Goal: Task Accomplishment & Management: Use online tool/utility

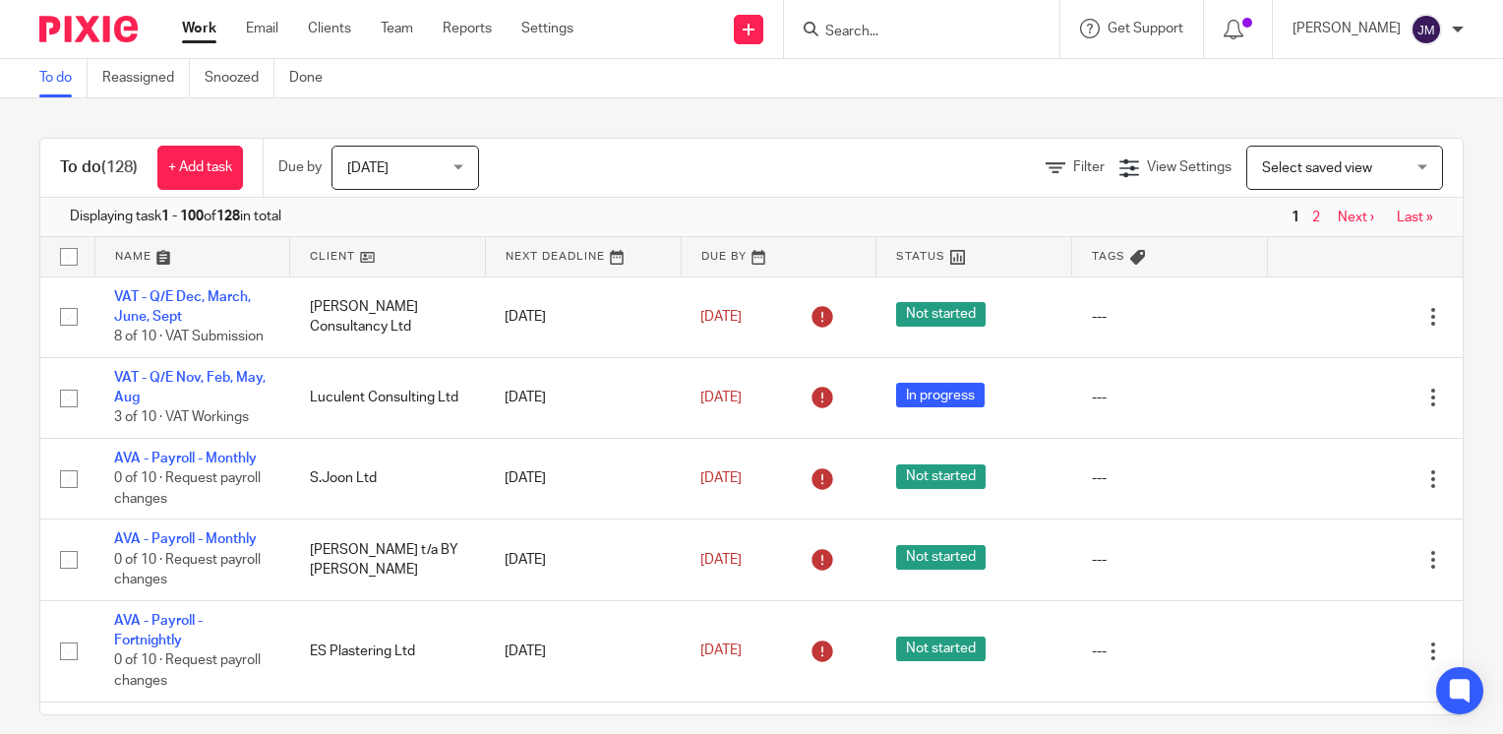
click at [1011, 22] on form at bounding box center [928, 29] width 210 height 25
click at [976, 34] on input "Search" at bounding box center [911, 33] width 177 height 18
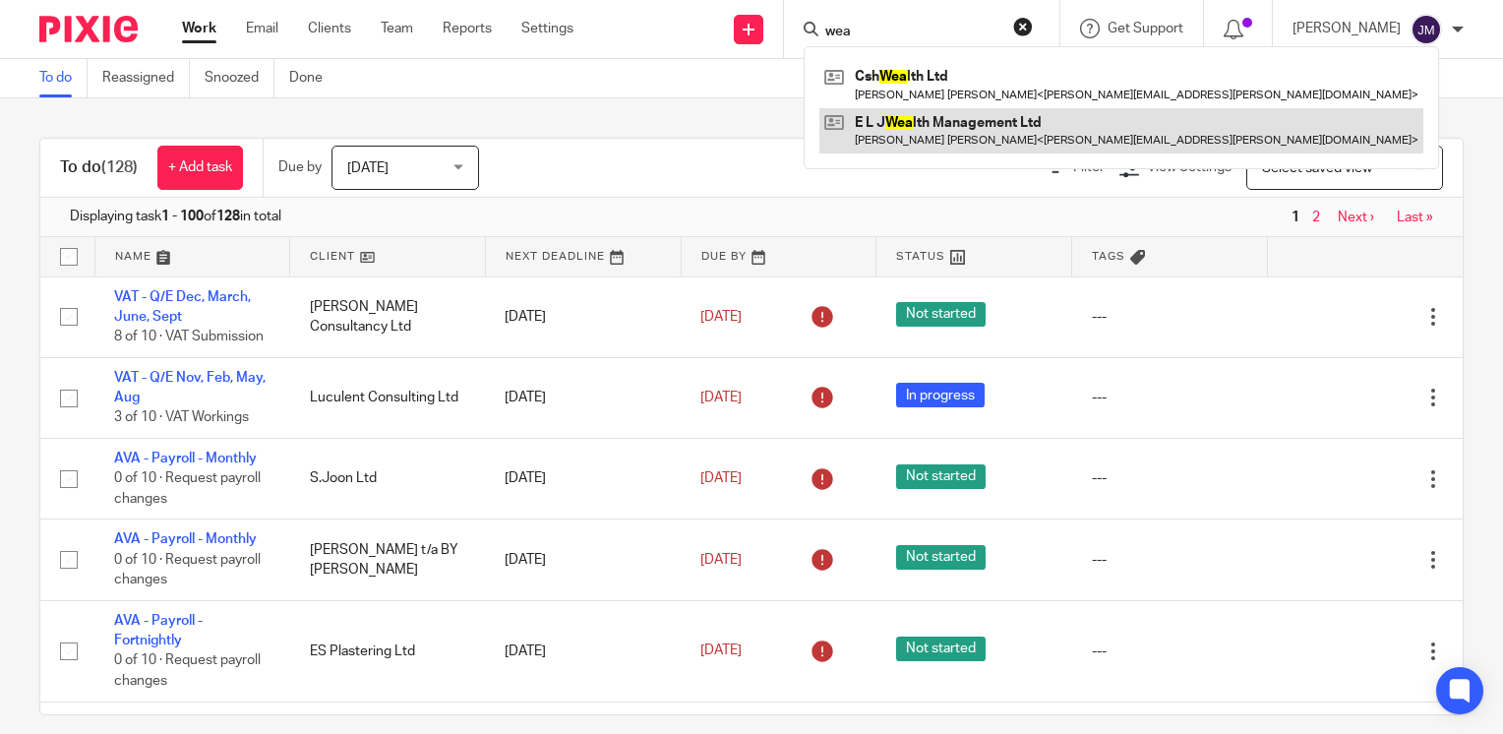
type input "wea"
click at [968, 128] on link at bounding box center [1122, 130] width 604 height 45
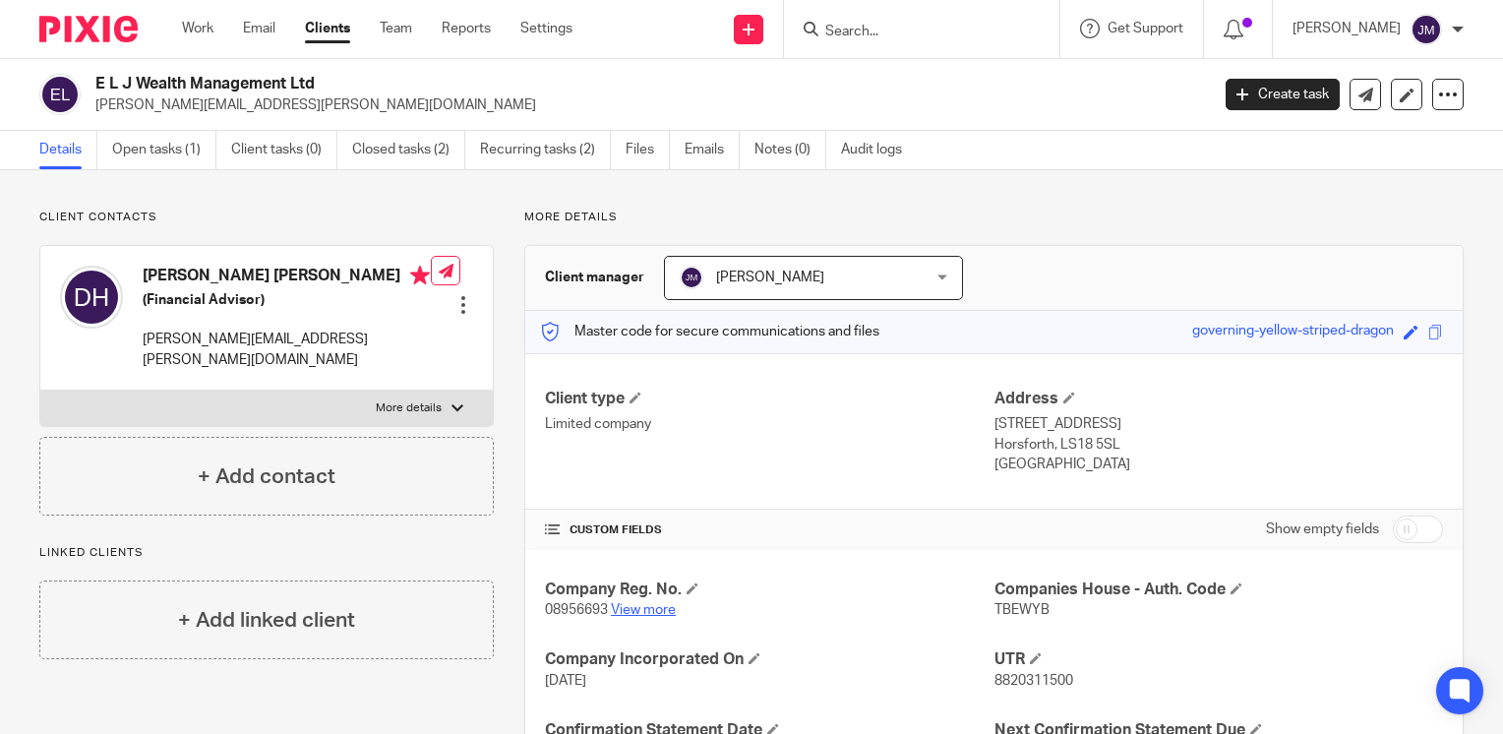
click at [650, 613] on link "View more" at bounding box center [643, 610] width 65 height 14
click at [134, 143] on link "Open tasks (1)" at bounding box center [164, 150] width 104 height 38
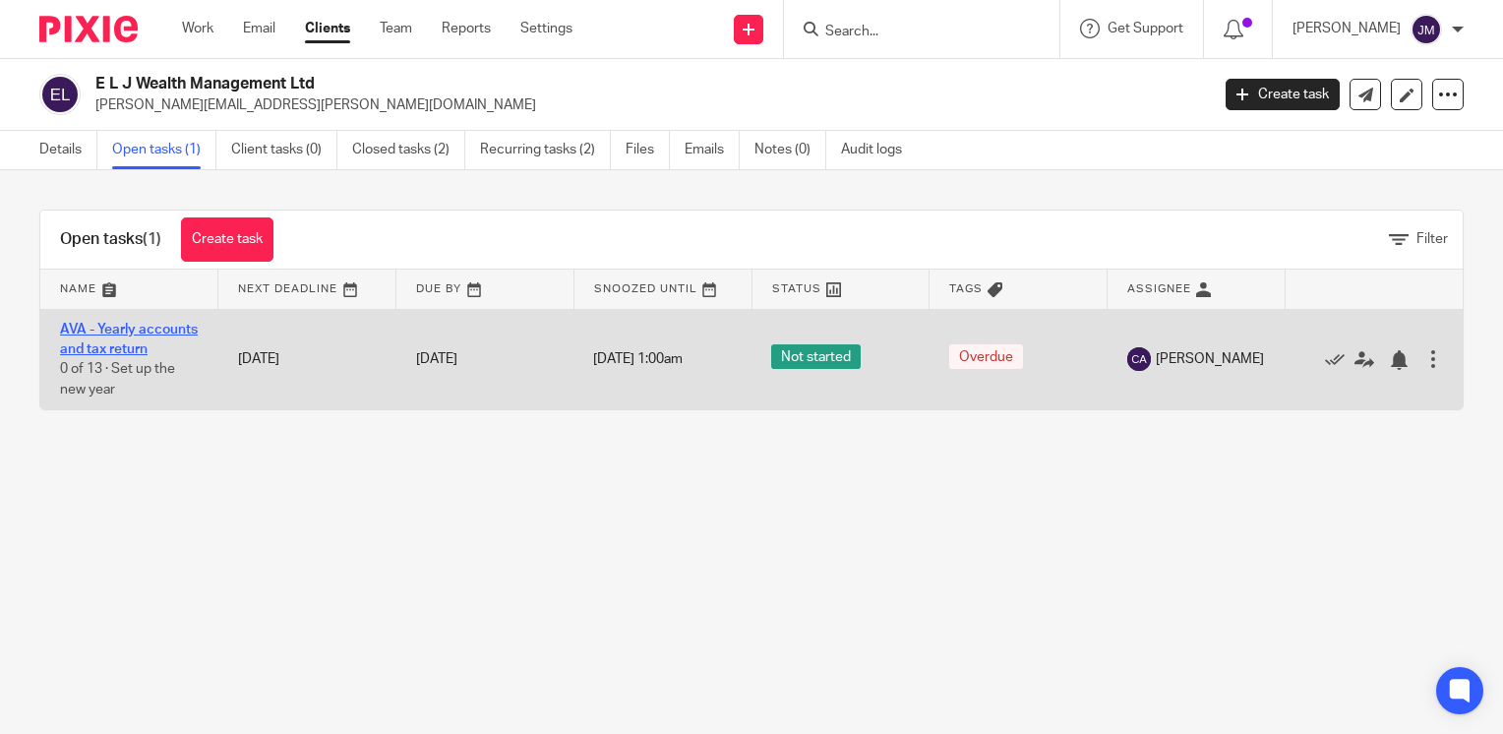
click at [110, 352] on link "AVA - Yearly accounts and tax return" at bounding box center [129, 339] width 138 height 33
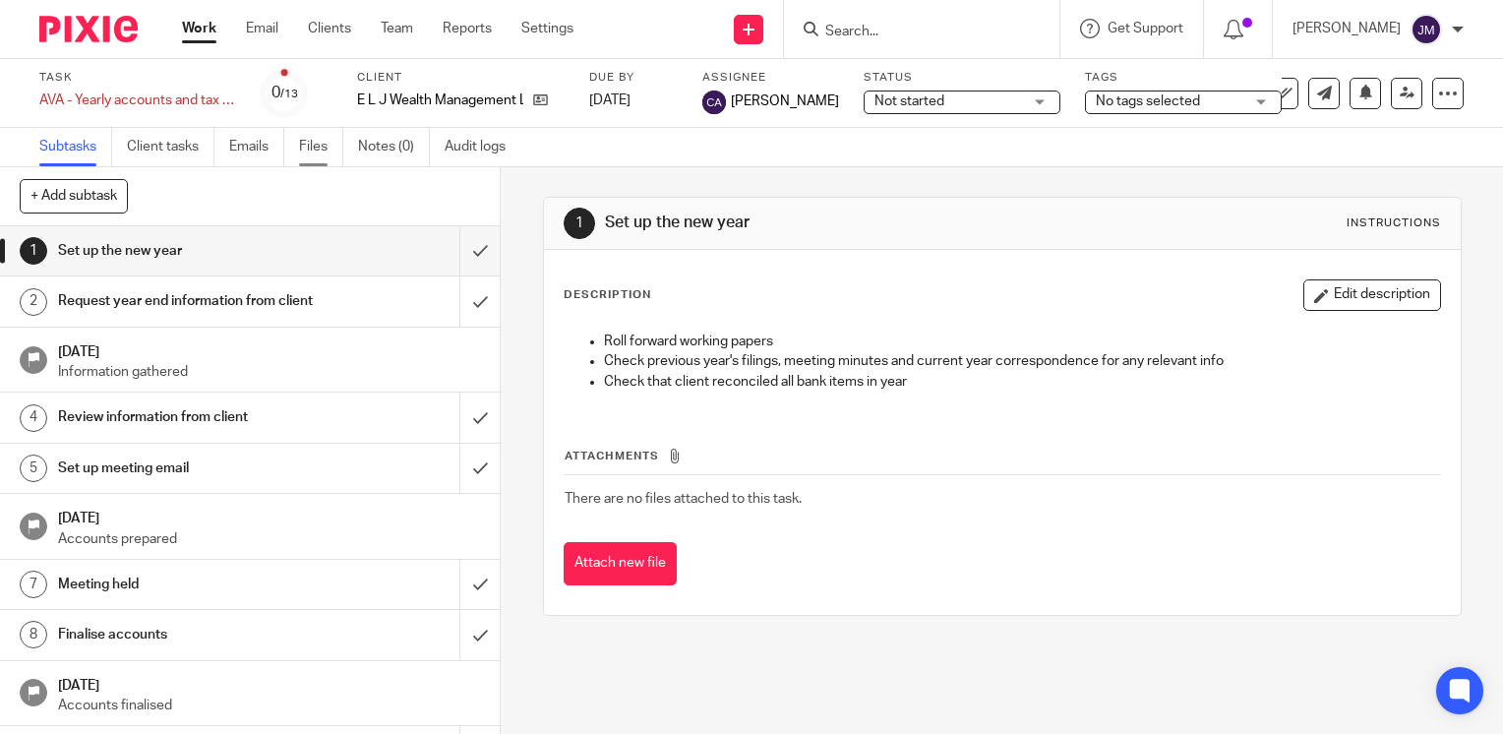
click at [305, 142] on link "Files" at bounding box center [321, 147] width 44 height 38
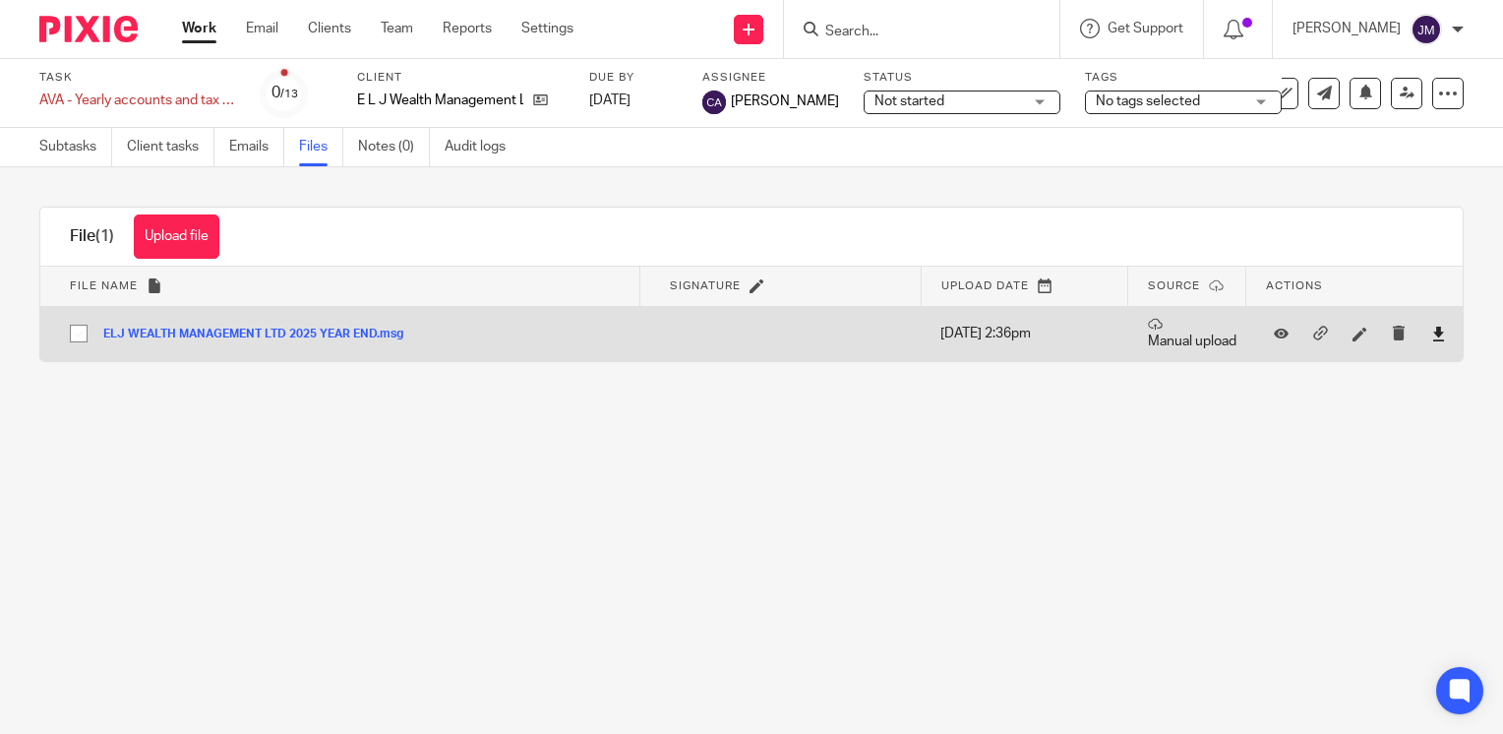
click at [1431, 339] on icon at bounding box center [1438, 334] width 15 height 15
